Goal: Task Accomplishment & Management: Use online tool/utility

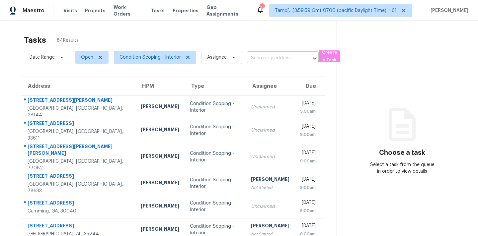
click at [253, 63] on input "text" at bounding box center [273, 58] width 53 height 10
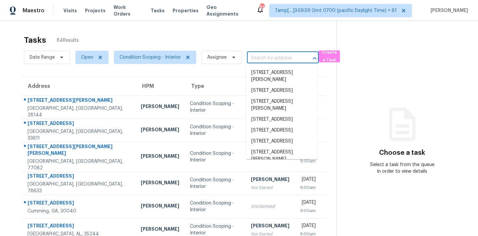
paste input "[STREET_ADDRESS][PERSON_NAME][PERSON_NAME]"
type input "[STREET_ADDRESS][PERSON_NAME][PERSON_NAME]"
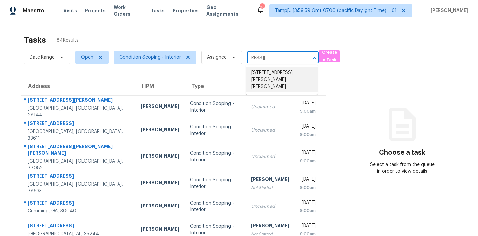
click at [256, 74] on li "[STREET_ADDRESS][PERSON_NAME][PERSON_NAME]" at bounding box center [282, 79] width 72 height 25
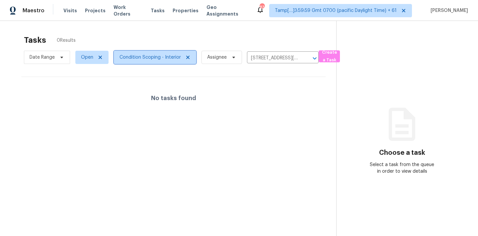
click at [148, 62] on span "Condition Scoping - Interior" at bounding box center [155, 57] width 82 height 13
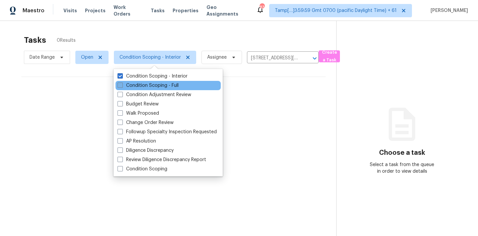
click at [150, 85] on label "Condition Scoping - Full" at bounding box center [147, 85] width 61 height 7
click at [122, 85] on input "Condition Scoping - Full" at bounding box center [119, 84] width 4 height 4
checkbox input "true"
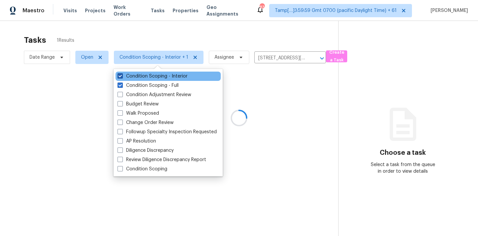
click at [157, 79] on label "Condition Scoping - Interior" at bounding box center [152, 76] width 70 height 7
click at [122, 77] on input "Condition Scoping - Interior" at bounding box center [119, 75] width 4 height 4
checkbox input "false"
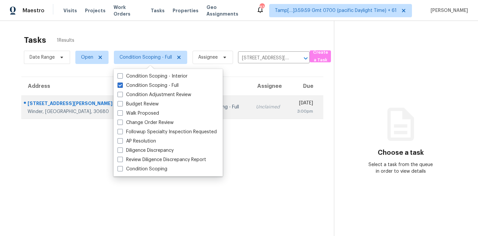
click at [256, 105] on div "Unclaimed" at bounding box center [269, 107] width 27 height 7
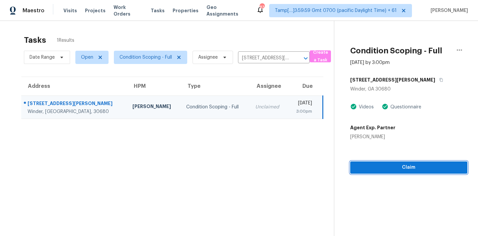
click at [360, 163] on span "Claim" at bounding box center [408, 167] width 106 height 8
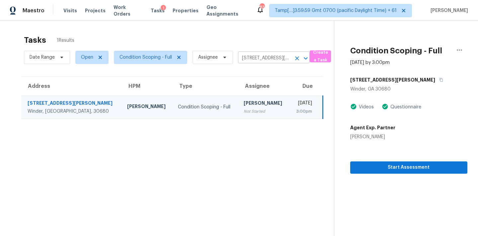
click at [244, 61] on input "[STREET_ADDRESS][PERSON_NAME][PERSON_NAME]" at bounding box center [264, 58] width 53 height 10
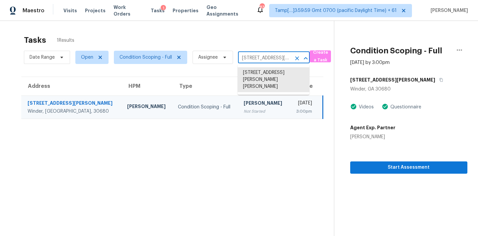
paste input "[STREET_ADDRESS]"
type input "[STREET_ADDRESS][PERSON_NAME]"
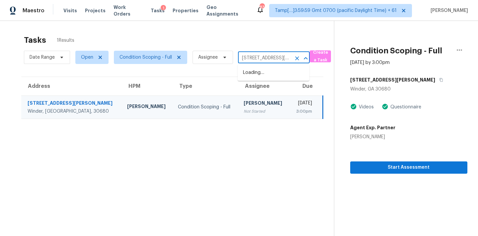
scroll to position [0, 31]
click at [247, 74] on li "[STREET_ADDRESS][PERSON_NAME]" at bounding box center [273, 76] width 72 height 18
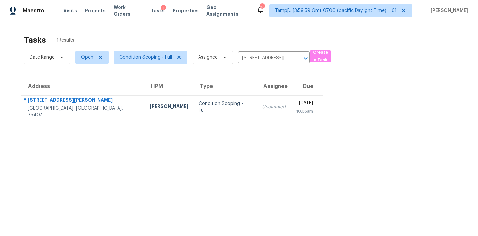
click at [262, 106] on div "Unclaimed" at bounding box center [274, 107] width 24 height 7
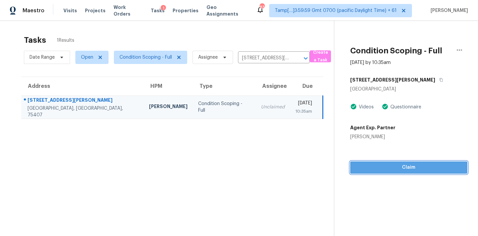
click at [395, 168] on span "Claim" at bounding box center [408, 167] width 106 height 8
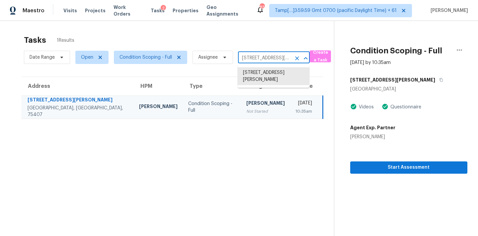
click at [249, 55] on input "[STREET_ADDRESS][PERSON_NAME]" at bounding box center [264, 58] width 53 height 10
paste input "[STREET_ADDRESS][PERSON_NAME]"
type input "[STREET_ADDRESS][PERSON_NAME]"
click at [248, 75] on li "[STREET_ADDRESS]" at bounding box center [273, 72] width 72 height 11
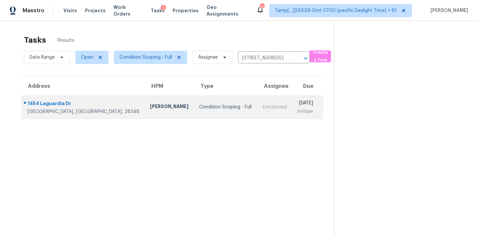
click at [262, 105] on div "Unclaimed" at bounding box center [274, 107] width 24 height 7
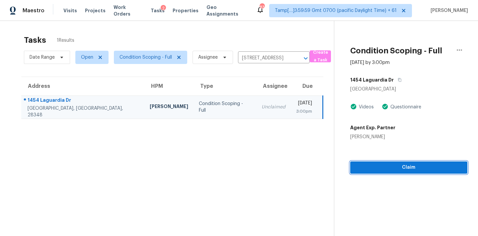
click at [357, 168] on span "Claim" at bounding box center [408, 167] width 106 height 8
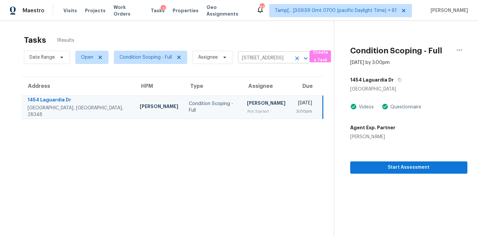
click at [247, 58] on input "[STREET_ADDRESS]" at bounding box center [264, 58] width 53 height 10
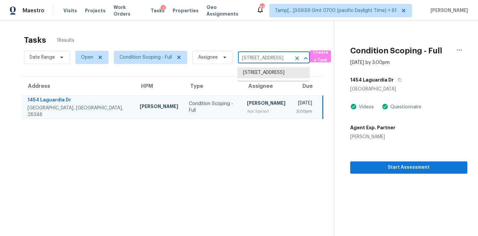
paste input "[STREET_ADDRESS]"
type input "[STREET_ADDRESS]"
click at [249, 75] on li "[STREET_ADDRESS]" at bounding box center [273, 72] width 72 height 11
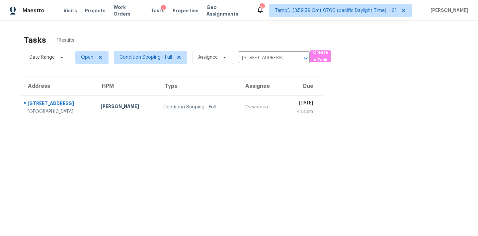
click at [238, 110] on td "Unclaimed" at bounding box center [260, 107] width 44 height 23
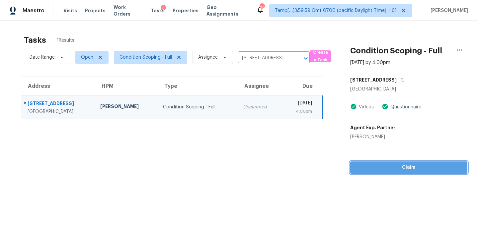
click at [361, 163] on span "Claim" at bounding box center [408, 167] width 106 height 8
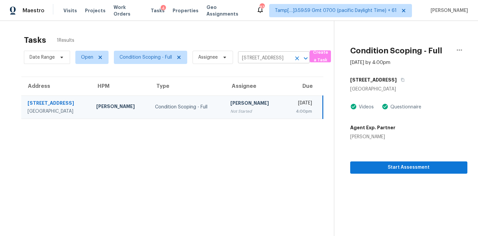
click at [247, 57] on input "[STREET_ADDRESS]" at bounding box center [264, 58] width 53 height 10
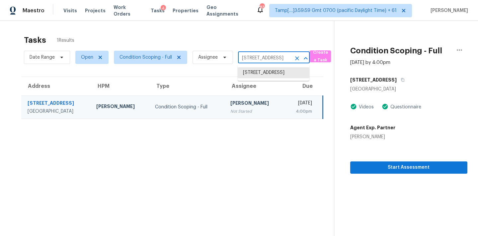
paste input "[STREET_ADDRESS][PERSON_NAME]"
type input "[STREET_ADDRESS][PERSON_NAME]"
click at [248, 74] on li "[STREET_ADDRESS]" at bounding box center [273, 72] width 72 height 11
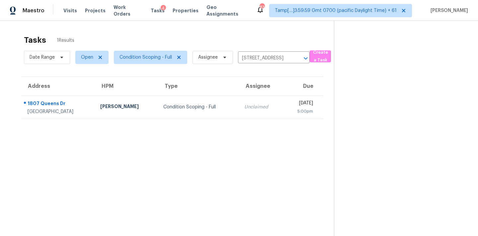
click at [244, 105] on div "Unclaimed" at bounding box center [260, 107] width 33 height 7
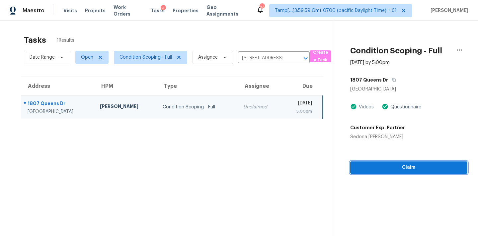
click at [357, 164] on span "Claim" at bounding box center [408, 167] width 106 height 8
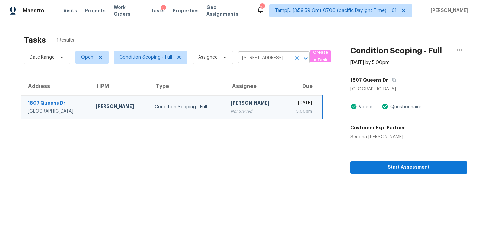
click at [248, 60] on input "[STREET_ADDRESS]" at bounding box center [264, 58] width 53 height 10
paste input "[STREET_ADDRESS]"
type input "[STREET_ADDRESS]"
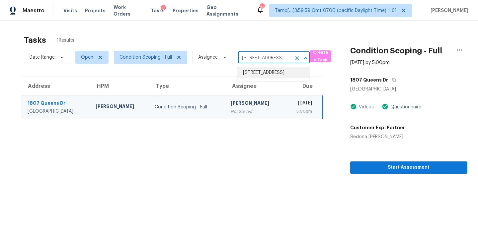
click at [248, 75] on li "[STREET_ADDRESS]" at bounding box center [273, 72] width 72 height 11
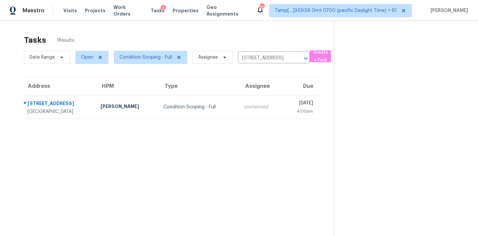
click at [240, 115] on td "Unclaimed" at bounding box center [260, 107] width 44 height 23
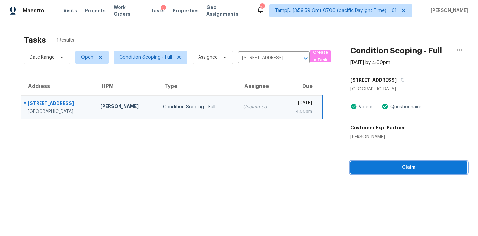
click at [398, 166] on span "Claim" at bounding box center [408, 167] width 106 height 8
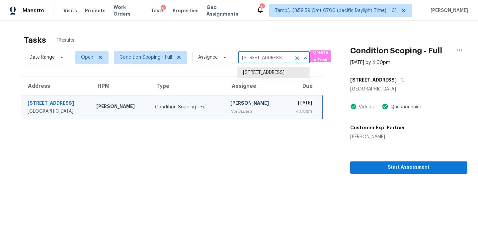
click at [243, 59] on input "[STREET_ADDRESS]" at bounding box center [264, 58] width 53 height 10
paste input "[STREET_ADDRESS][PERSON_NAME]"
type input "[STREET_ADDRESS][PERSON_NAME]"
click at [248, 75] on li "[STREET_ADDRESS][PERSON_NAME]" at bounding box center [273, 76] width 72 height 18
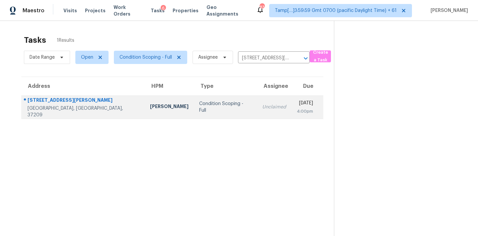
click at [262, 105] on div "Unclaimed" at bounding box center [274, 107] width 24 height 7
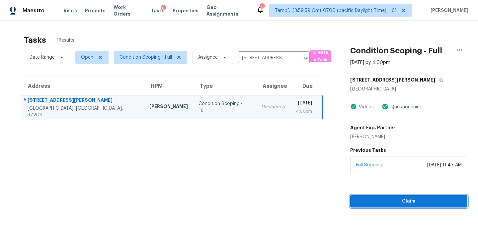
click at [407, 202] on span "Claim" at bounding box center [408, 201] width 106 height 8
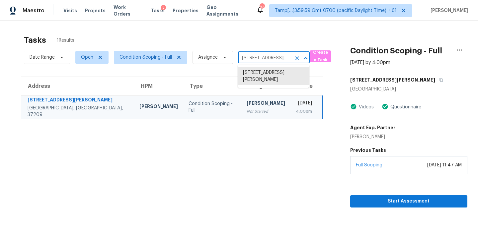
click at [248, 56] on input "[STREET_ADDRESS][PERSON_NAME]" at bounding box center [264, 58] width 53 height 10
paste input "[STREET_ADDRESS]"
type input "[STREET_ADDRESS]"
click at [253, 76] on li "[STREET_ADDRESS]" at bounding box center [273, 72] width 72 height 11
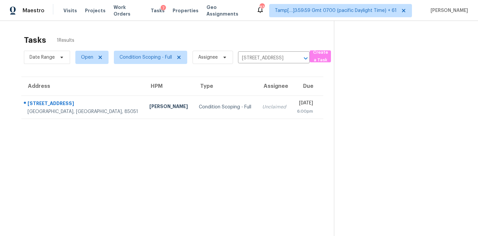
click at [257, 111] on td "Unclaimed" at bounding box center [274, 107] width 35 height 23
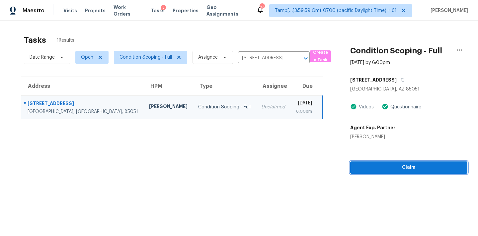
click at [356, 172] on button "Claim" at bounding box center [408, 167] width 117 height 12
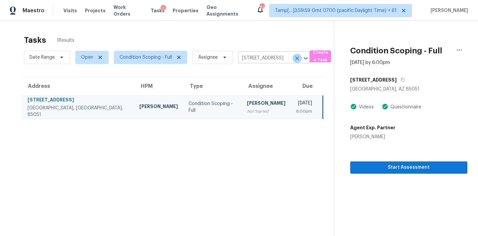
click at [296, 60] on icon "Clear" at bounding box center [296, 58] width 7 height 7
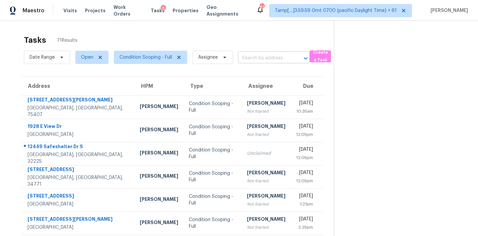
click at [250, 57] on input "text" at bounding box center [264, 58] width 53 height 10
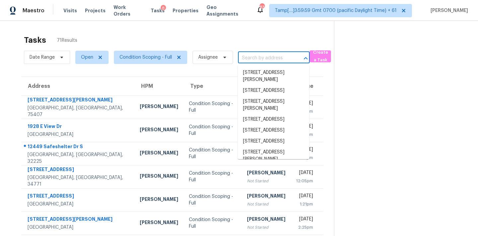
paste input "[STREET_ADDRESS][PERSON_NAME][PERSON_NAME]"
type input "[STREET_ADDRESS][PERSON_NAME][PERSON_NAME]"
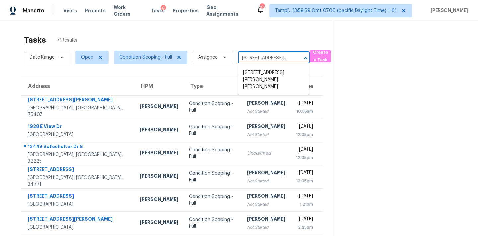
scroll to position [0, 29]
click at [256, 81] on li "[STREET_ADDRESS][PERSON_NAME][PERSON_NAME]" at bounding box center [273, 79] width 72 height 25
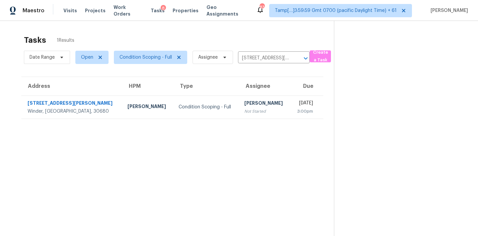
click at [235, 120] on section "Tasks 1 Results Date Range Open Condition Scoping - Full Assignee [STREET_ADDRE…" at bounding box center [172, 144] width 323 height 225
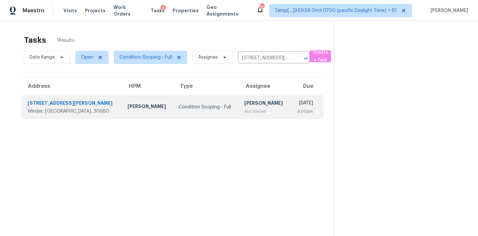
click at [247, 114] on div "Not Started" at bounding box center [264, 111] width 40 height 7
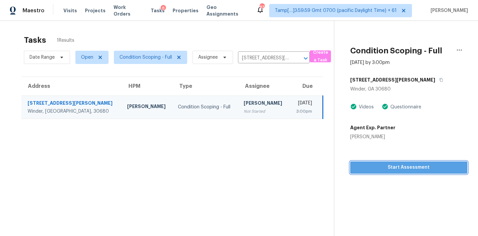
click at [361, 170] on span "Start Assessment" at bounding box center [408, 167] width 106 height 8
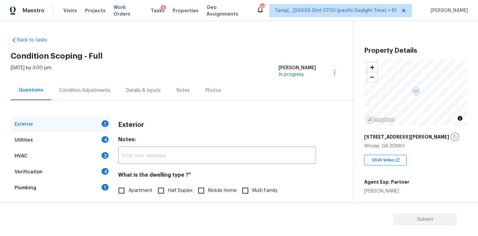
click at [452, 138] on icon "button" at bounding box center [454, 137] width 4 height 4
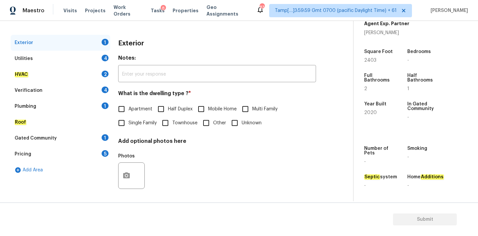
scroll to position [83, 0]
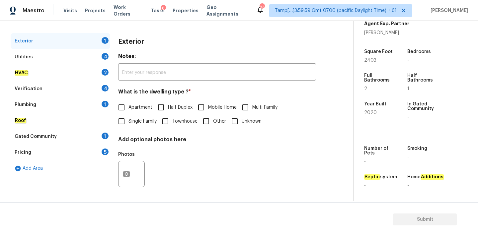
click at [141, 123] on span "Single Family" at bounding box center [142, 121] width 28 height 7
click at [128, 123] on input "Single Family" at bounding box center [121, 121] width 14 height 14
checkbox input "true"
click at [176, 66] on input "text" at bounding box center [217, 73] width 198 height 16
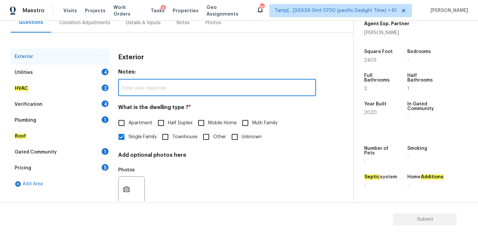
scroll to position [59, 0]
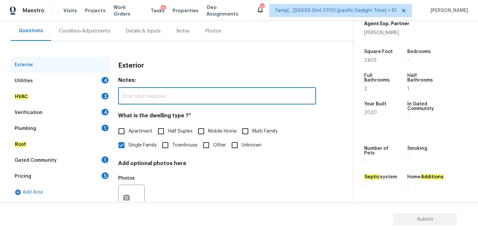
click at [103, 35] on div "Condition Adjustments" at bounding box center [84, 31] width 67 height 20
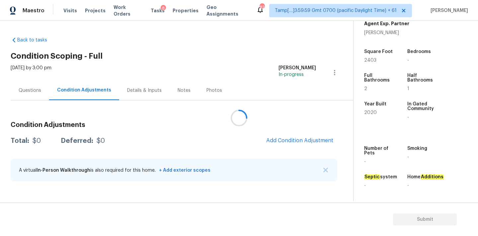
click at [288, 140] on div at bounding box center [239, 118] width 478 height 236
click at [296, 140] on span "Add Condition Adjustment" at bounding box center [299, 141] width 67 height 6
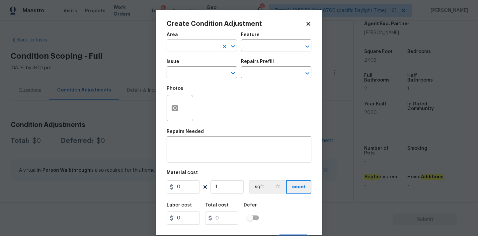
click at [194, 46] on input "text" at bounding box center [192, 46] width 52 height 10
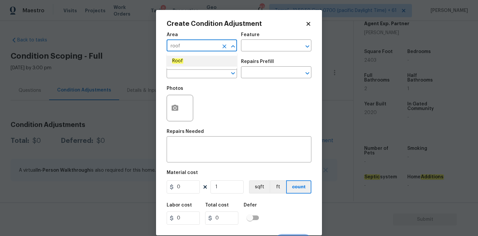
click at [192, 61] on li "Roof" at bounding box center [201, 61] width 70 height 11
type input "Roof"
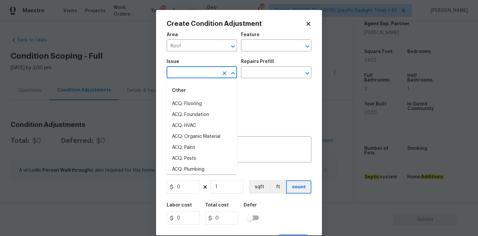
click at [192, 72] on input "text" at bounding box center [192, 73] width 52 height 10
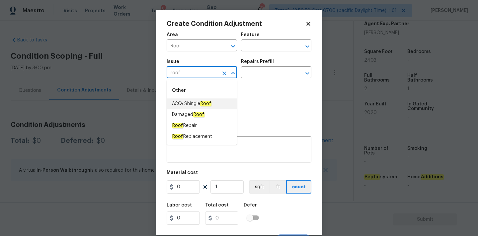
click at [190, 100] on li "ACQ: Shingle Roof" at bounding box center [201, 103] width 70 height 11
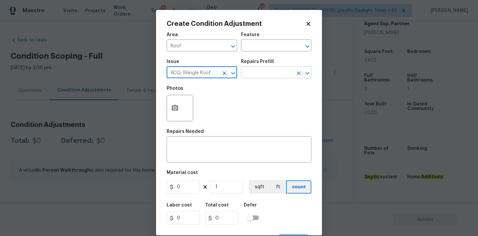
type input "ACQ: Shingle Roof"
click at [260, 74] on input "text" at bounding box center [267, 73] width 52 height 10
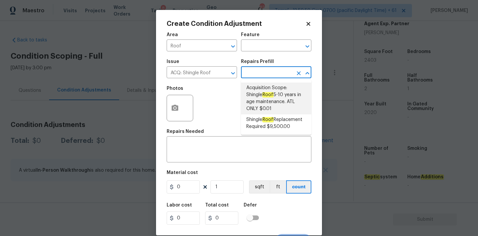
click at [308, 25] on icon at bounding box center [308, 24] width 6 height 6
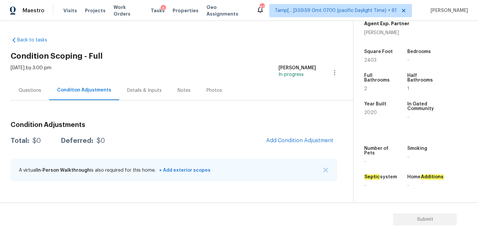
click at [34, 92] on div "Questions" at bounding box center [30, 90] width 23 height 7
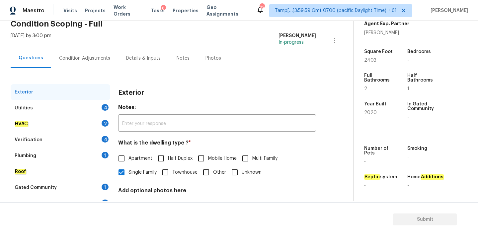
scroll to position [83, 0]
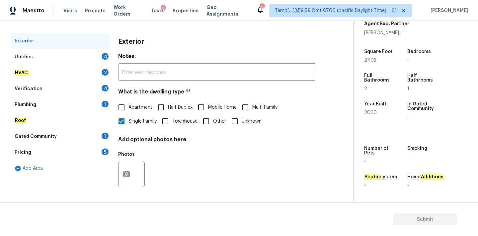
click at [43, 150] on div "Pricing 5" at bounding box center [60, 153] width 99 height 16
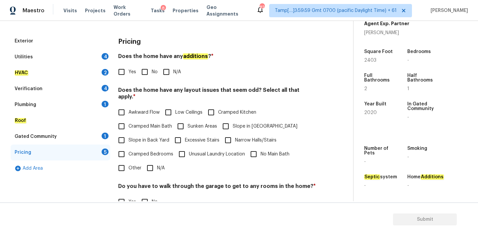
click at [149, 137] on label "Slope in Back Yard" at bounding box center [141, 140] width 55 height 14
click at [128, 137] on input "Slope in Back Yard" at bounding box center [121, 140] width 14 height 14
checkbox input "true"
click at [96, 54] on div "Utilities 4" at bounding box center [60, 57] width 99 height 16
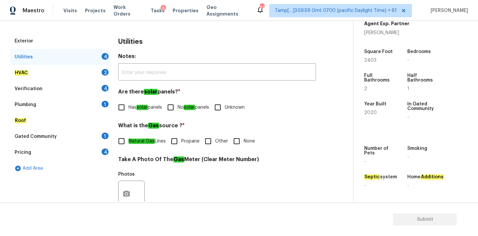
click at [205, 106] on span "No solar panels" at bounding box center [193, 107] width 32 height 7
click at [177, 106] on input "No solar panels" at bounding box center [170, 107] width 14 height 14
checkbox input "true"
click at [147, 142] on em "Natural Gas" at bounding box center [141, 141] width 26 height 5
click at [128, 142] on input "Natural Gas Lines" at bounding box center [121, 142] width 14 height 14
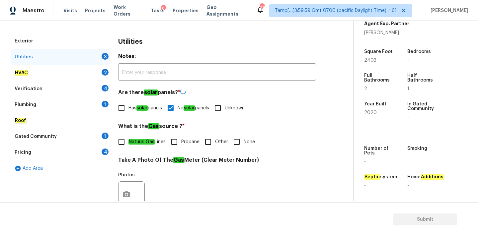
checkbox input "true"
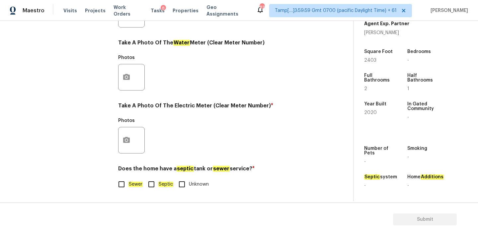
scroll to position [263, 0]
click at [125, 187] on input "Sewer" at bounding box center [121, 184] width 14 height 14
checkbox input "true"
click at [130, 137] on icon "button" at bounding box center [126, 140] width 8 height 8
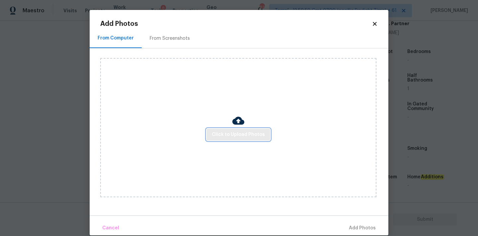
click at [224, 132] on span "Click to Upload Photos" at bounding box center [238, 135] width 53 height 8
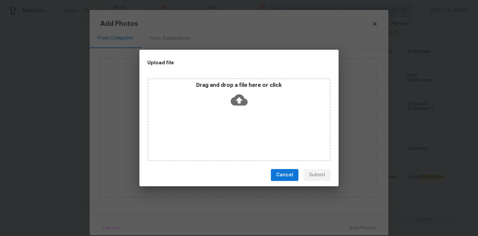
click at [241, 104] on icon at bounding box center [238, 100] width 17 height 11
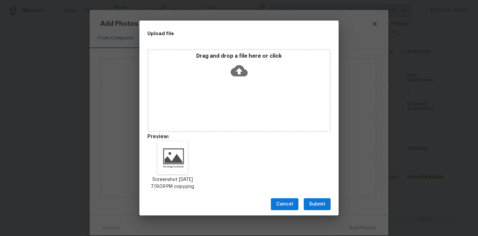
click at [318, 208] on span "Submit" at bounding box center [317, 204] width 16 height 8
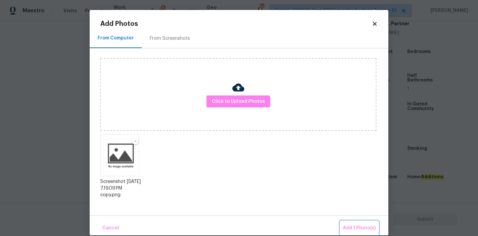
click at [350, 224] on span "Add 1 Photo(s)" at bounding box center [359, 228] width 33 height 8
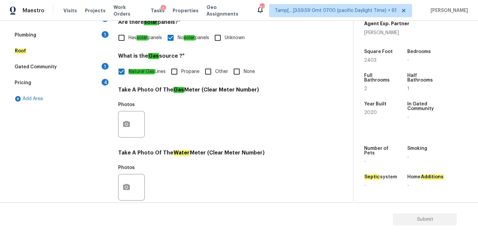
scroll to position [87, 0]
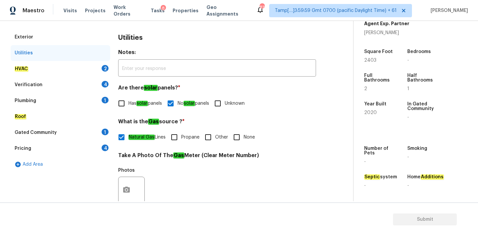
click at [80, 71] on div "HVAC 2" at bounding box center [60, 69] width 99 height 16
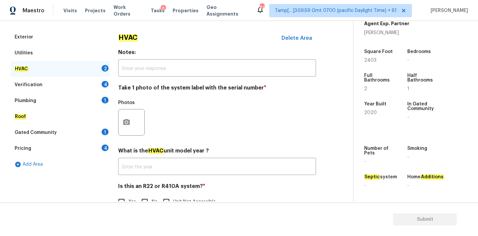
click at [146, 198] on input "No" at bounding box center [145, 202] width 14 height 14
checkbox input "true"
click at [130, 123] on icon "button" at bounding box center [126, 122] width 8 height 8
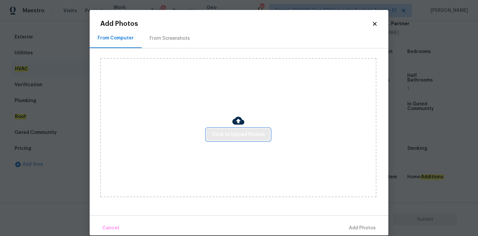
click at [233, 136] on span "Click to Upload Photos" at bounding box center [238, 135] width 53 height 8
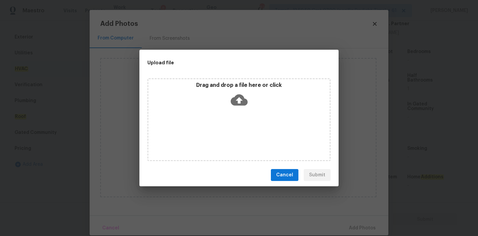
click at [233, 100] on icon at bounding box center [238, 100] width 17 height 11
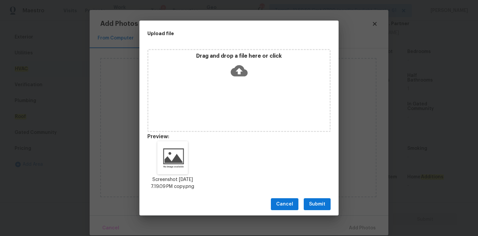
click at [321, 206] on span "Submit" at bounding box center [317, 204] width 16 height 8
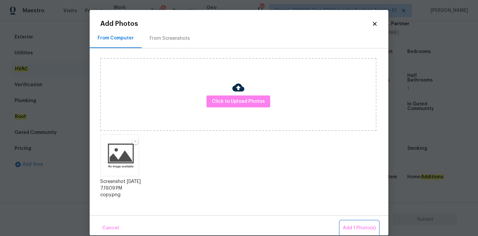
click at [369, 232] on span "Add 1 Photo(s)" at bounding box center [359, 228] width 33 height 8
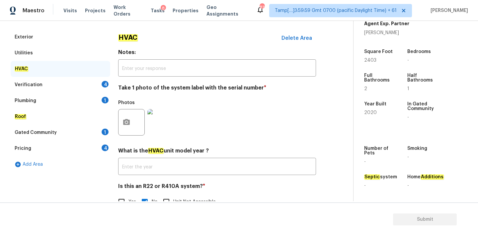
click at [62, 84] on div "Verification 4" at bounding box center [60, 85] width 99 height 16
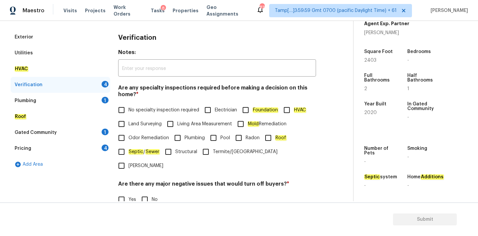
click at [140, 107] on span "No specialty inspection required" at bounding box center [163, 110] width 71 height 7
click at [128, 107] on input "No specialty inspection required" at bounding box center [121, 110] width 14 height 14
checkbox input "true"
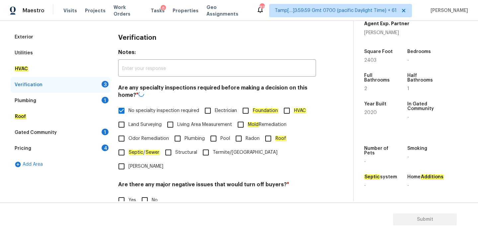
scroll to position [163, 0]
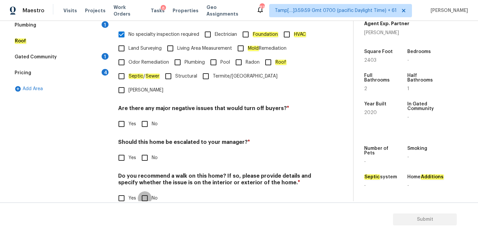
click at [143, 191] on input "No" at bounding box center [145, 198] width 14 height 14
checkbox input "true"
click at [143, 117] on input "No" at bounding box center [145, 124] width 14 height 14
checkbox input "true"
click at [146, 151] on input "No" at bounding box center [145, 158] width 14 height 14
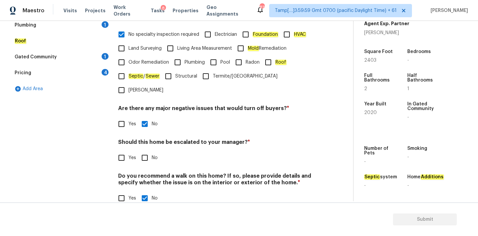
checkbox input "true"
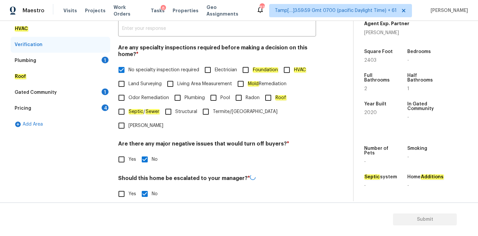
scroll to position [93, 0]
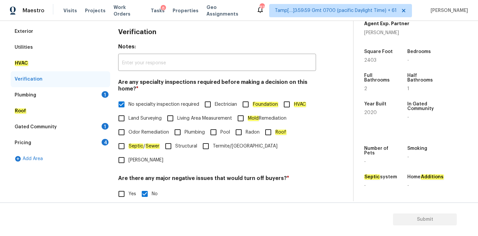
click at [83, 94] on div "Plumbing 1" at bounding box center [60, 95] width 99 height 16
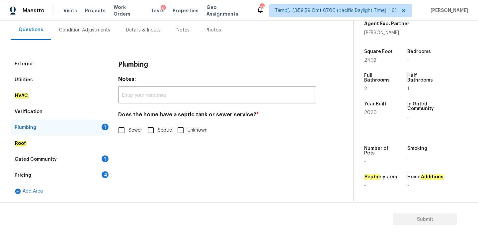
scroll to position [60, 0]
click at [125, 131] on input "Sewer" at bounding box center [121, 130] width 14 height 14
checkbox input "true"
click at [79, 158] on div "Gated Community 1" at bounding box center [60, 160] width 99 height 16
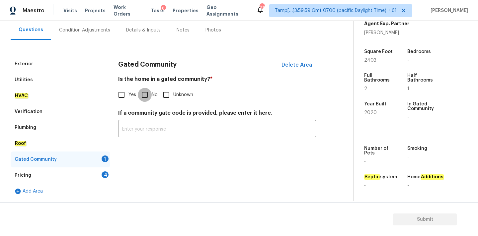
click at [141, 92] on input "No" at bounding box center [145, 95] width 14 height 14
checkbox input "true"
click at [95, 174] on div "Pricing 4" at bounding box center [60, 175] width 99 height 16
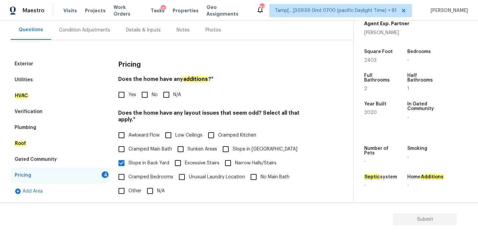
click at [146, 98] on input "No" at bounding box center [145, 95] width 14 height 14
checkbox input "true"
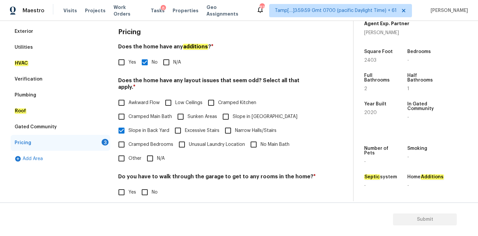
scroll to position [162, 0]
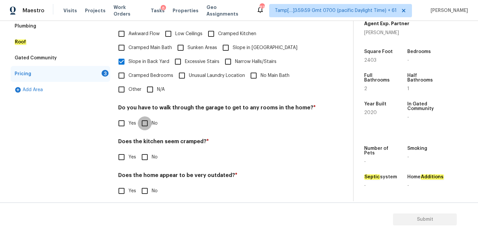
click at [145, 116] on input "No" at bounding box center [145, 123] width 14 height 14
checkbox input "true"
click at [146, 153] on input "No" at bounding box center [145, 157] width 14 height 14
checkbox input "true"
click at [146, 184] on input "No" at bounding box center [145, 191] width 14 height 14
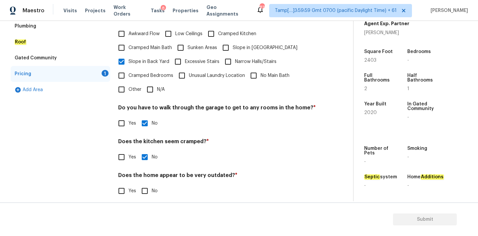
checkbox input "true"
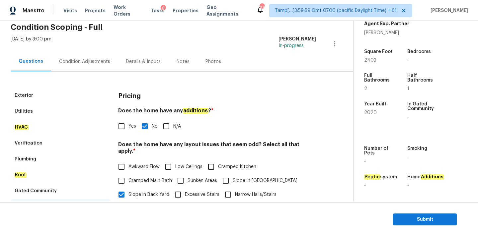
scroll to position [28, 0]
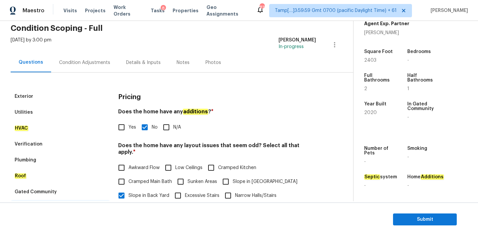
click at [79, 62] on div "Condition Adjustments" at bounding box center [84, 62] width 51 height 7
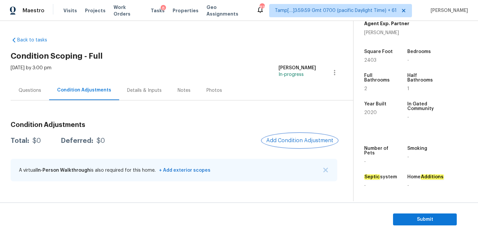
click at [288, 142] on span "Add Condition Adjustment" at bounding box center [299, 141] width 67 height 6
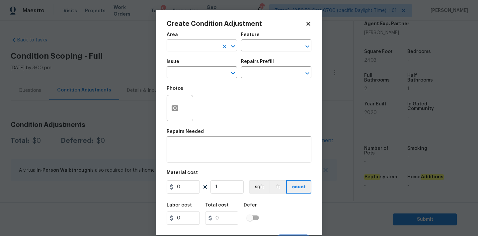
click at [198, 46] on input "text" at bounding box center [192, 46] width 52 height 10
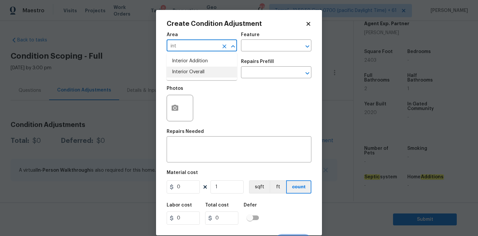
click at [199, 70] on li "Interior Overall" at bounding box center [201, 72] width 70 height 11
type input "Interior Overall"
click at [199, 70] on input "text" at bounding box center [192, 73] width 52 height 10
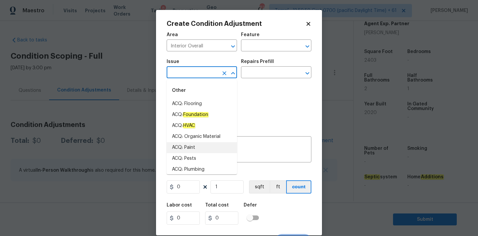
click at [196, 144] on li "ACQ: Paint" at bounding box center [201, 147] width 70 height 11
type input "ACQ: Paint"
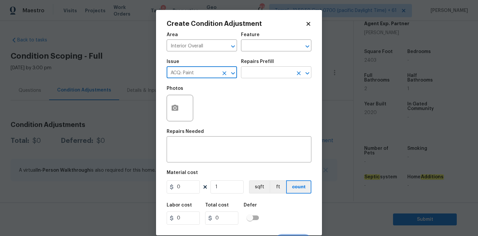
click at [272, 69] on input "text" at bounding box center [267, 73] width 52 height 10
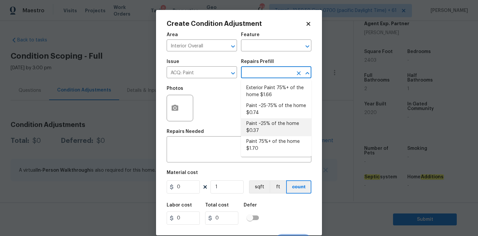
click at [266, 122] on li "Paint ~25% of the home $0.37" at bounding box center [276, 127] width 70 height 18
type input "Acquisition"
type textarea "Acquisition Scope: ~25% of the home needs interior paint"
type input "0.37"
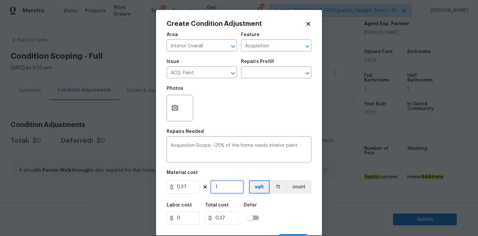
click at [226, 187] on input "1" at bounding box center [226, 186] width 33 height 13
type input "2"
type input "0.74"
type input "24"
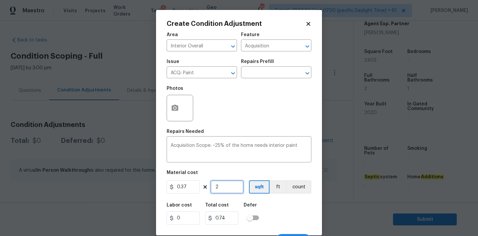
type input "8.88"
type input "240"
type input "88.8"
type input "2403"
type input "889.11"
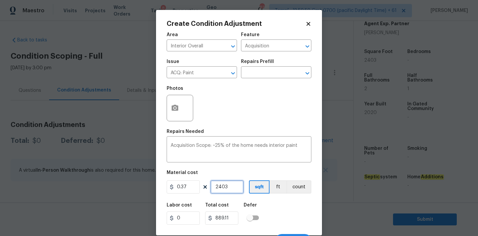
scroll to position [12, 0]
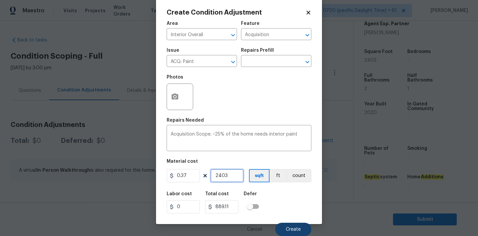
type input "2403"
click at [290, 229] on span "Create" at bounding box center [293, 229] width 15 height 5
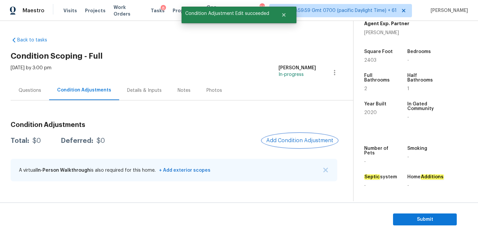
scroll to position [0, 0]
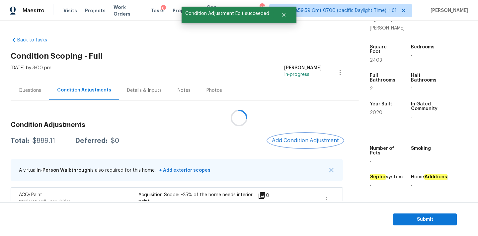
click at [295, 140] on span "Add Condition Adjustment" at bounding box center [305, 141] width 67 height 6
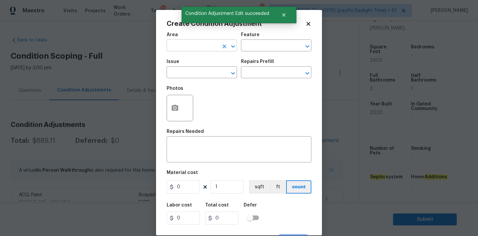
click at [188, 45] on input "text" at bounding box center [192, 46] width 52 height 10
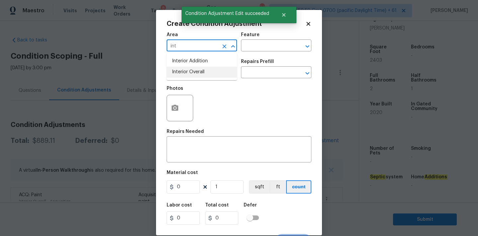
click at [188, 73] on li "Interior Overall" at bounding box center [201, 72] width 70 height 11
type input "Interior Overall"
click at [188, 75] on input "text" at bounding box center [192, 73] width 52 height 10
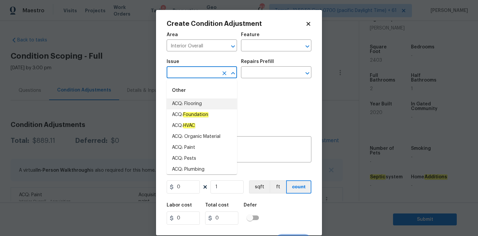
click at [199, 102] on li "ACQ: Flooring" at bounding box center [201, 103] width 70 height 11
type input "ACQ: Flooring"
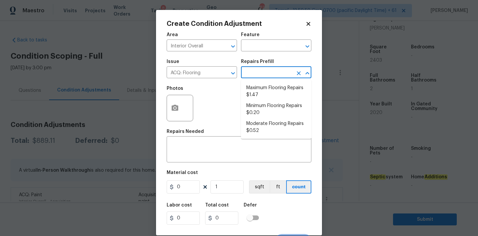
click at [263, 74] on input "text" at bounding box center [267, 73] width 52 height 10
click at [261, 107] on li "Minimum Flooring Repairs $0.20" at bounding box center [276, 109] width 70 height 18
type input "Acquisition"
type textarea "Acquisition Scope: Minimum flooring repairs"
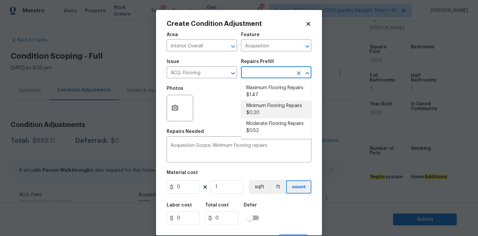
type input "0.2"
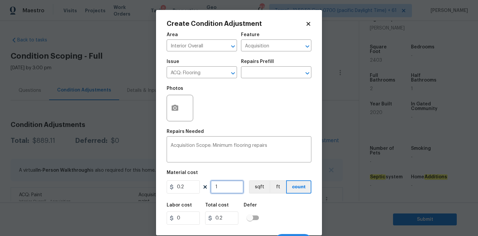
click at [222, 186] on input "1" at bounding box center [226, 186] width 33 height 13
type input "2"
type input "0.4"
type input "24"
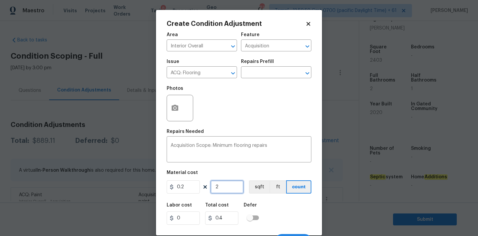
type input "4.8"
type input "240"
type input "48"
type input "2403"
type input "480.6"
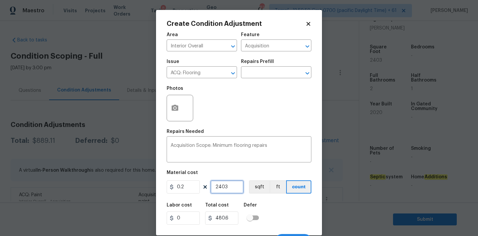
scroll to position [12, 0]
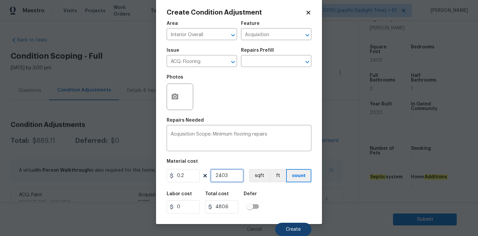
type input "2403"
click at [289, 227] on span "Create" at bounding box center [293, 229] width 15 height 5
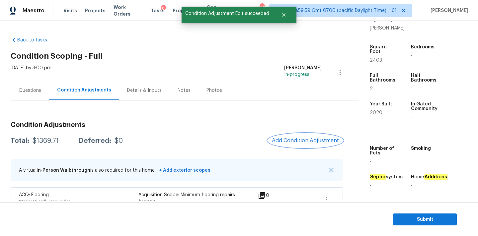
scroll to position [41, 0]
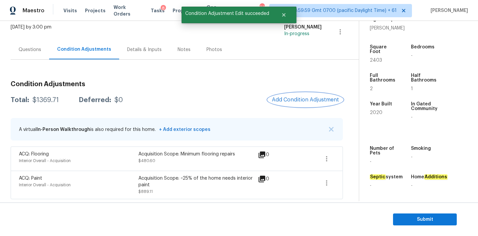
click at [293, 95] on button "Add Condition Adjustment" at bounding box center [305, 100] width 75 height 14
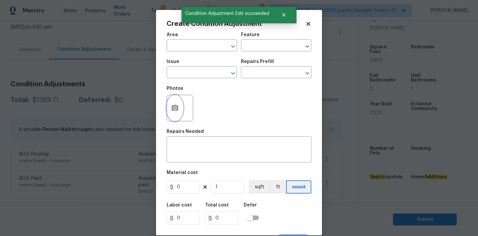
click at [171, 106] on icon "button" at bounding box center [174, 108] width 7 height 6
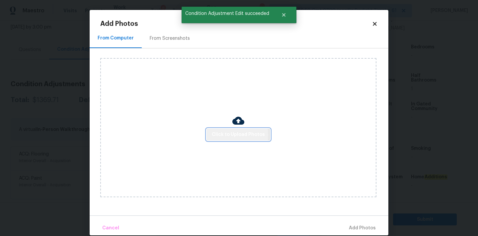
click at [226, 135] on span "Click to Upload Photos" at bounding box center [238, 135] width 53 height 8
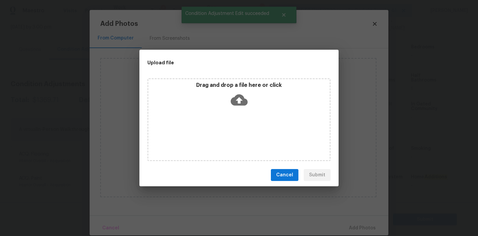
click at [237, 92] on icon at bounding box center [238, 100] width 17 height 17
